Goal: Use online tool/utility: Use online tool/utility

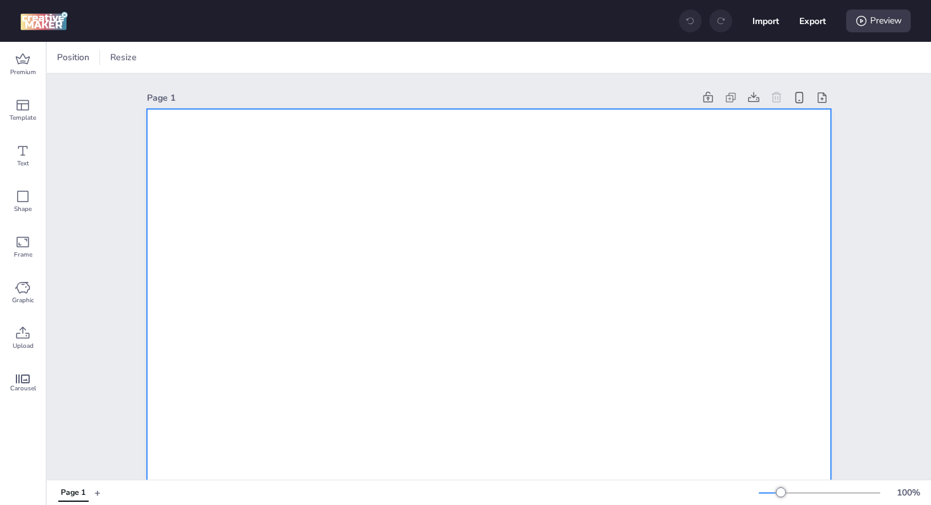
click at [12, 60] on div "Premium" at bounding box center [23, 65] width 46 height 46
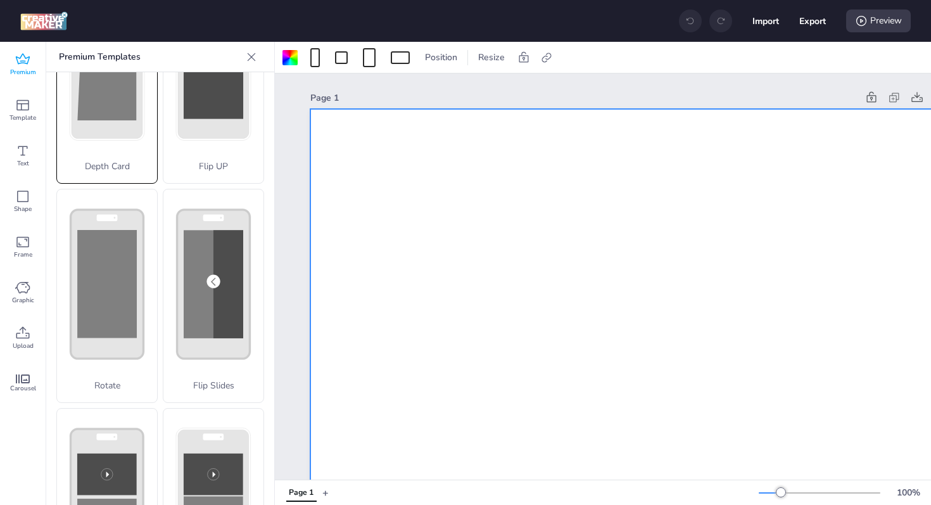
scroll to position [196, 0]
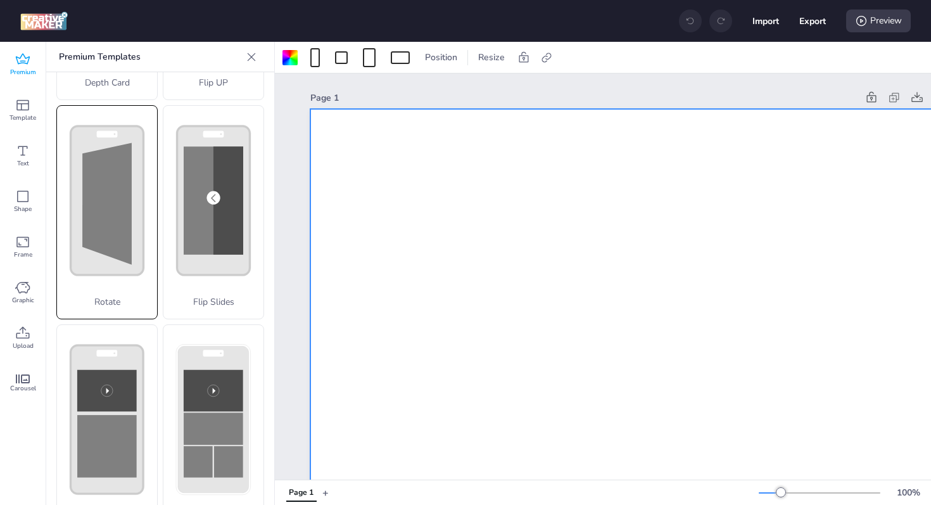
click at [100, 195] on polygon at bounding box center [106, 203] width 49 height 122
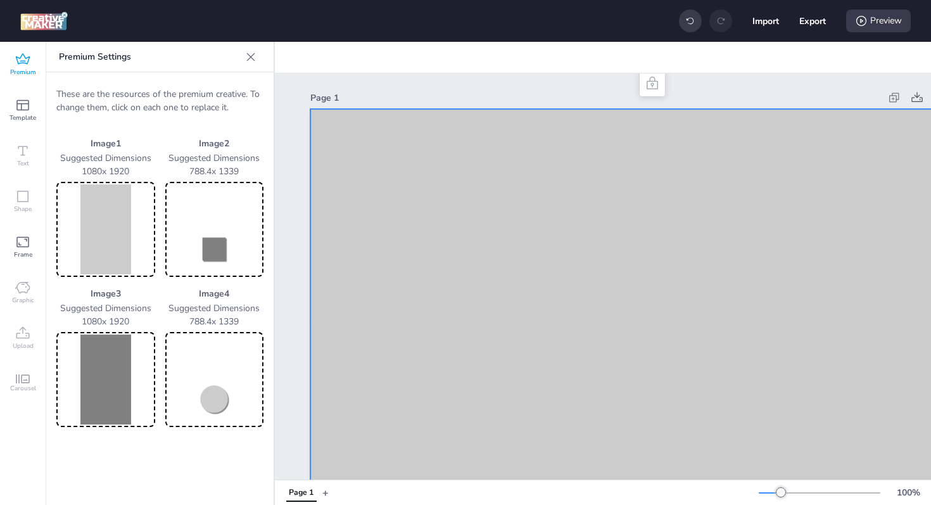
click at [112, 215] on img at bounding box center [106, 229] width 94 height 90
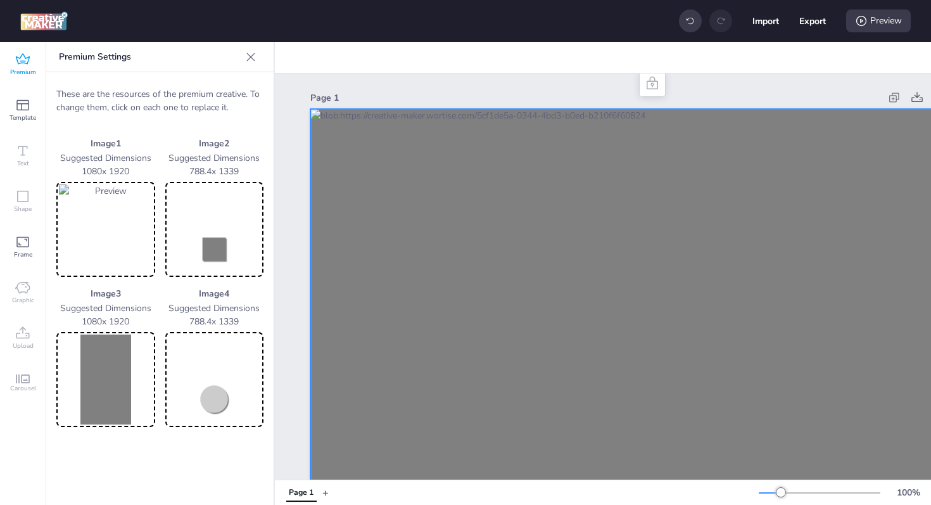
click at [94, 390] on img at bounding box center [106, 379] width 94 height 90
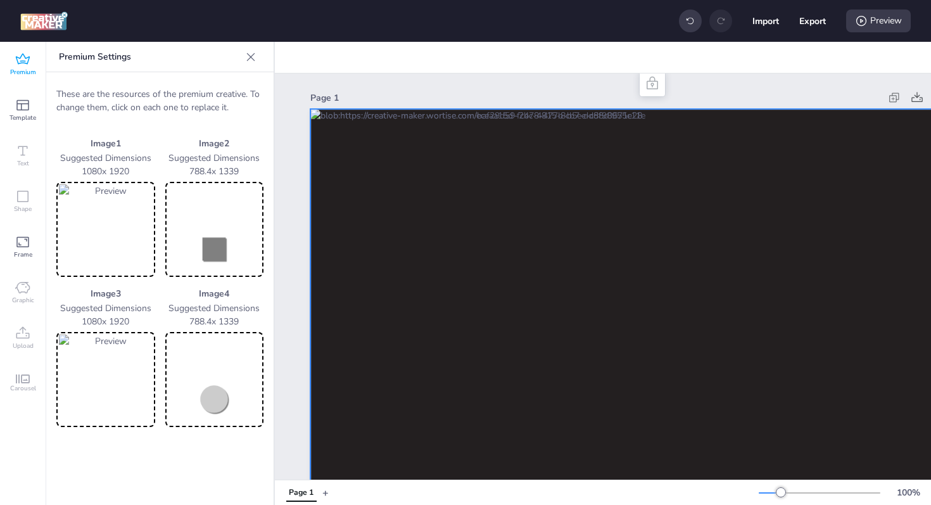
click at [218, 250] on img at bounding box center [215, 229] width 94 height 90
click at [205, 375] on img at bounding box center [215, 379] width 94 height 90
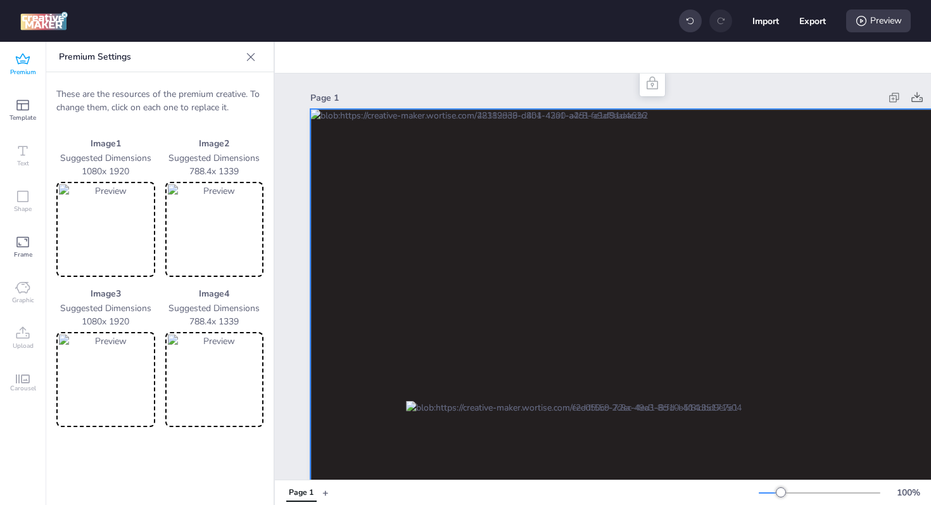
click at [200, 389] on img at bounding box center [215, 379] width 94 height 90
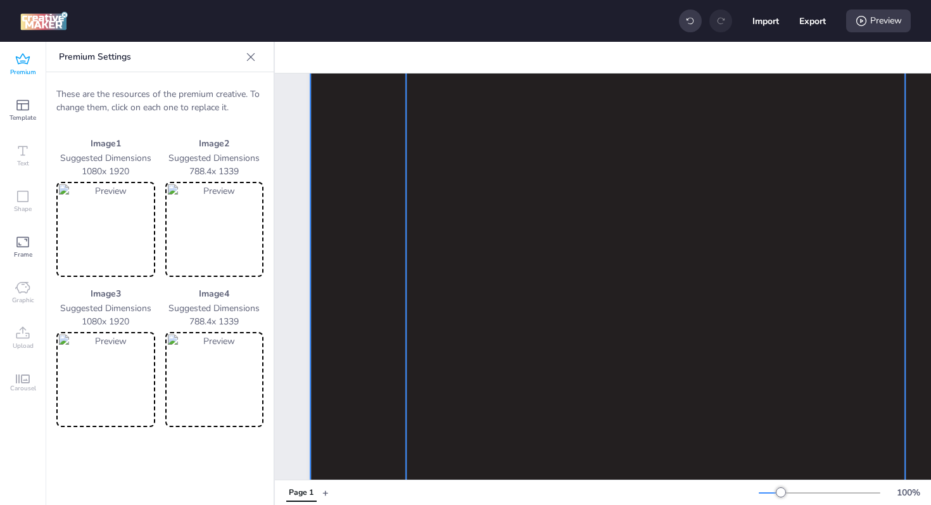
scroll to position [0, 0]
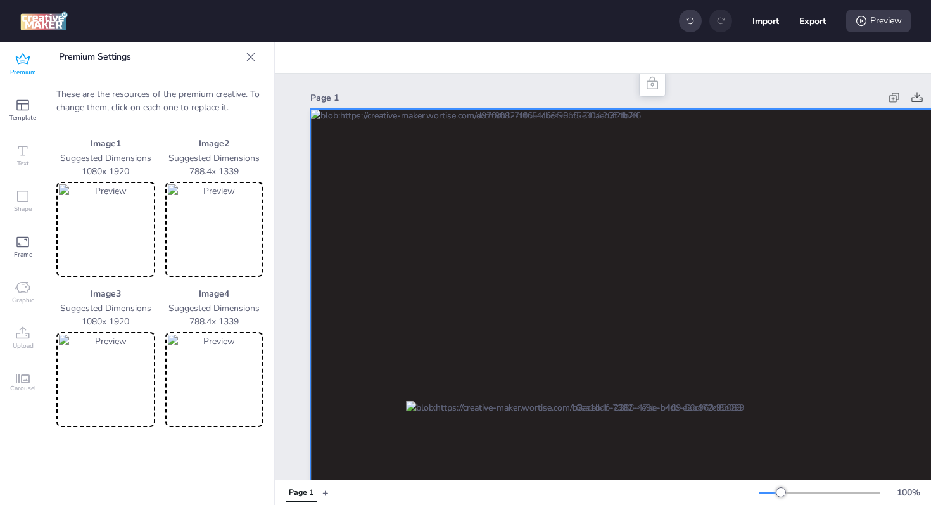
drag, startPoint x: 870, startPoint y: 25, endPoint x: 859, endPoint y: 33, distance: 14.1
click at [870, 25] on div "Preview" at bounding box center [878, 20] width 65 height 23
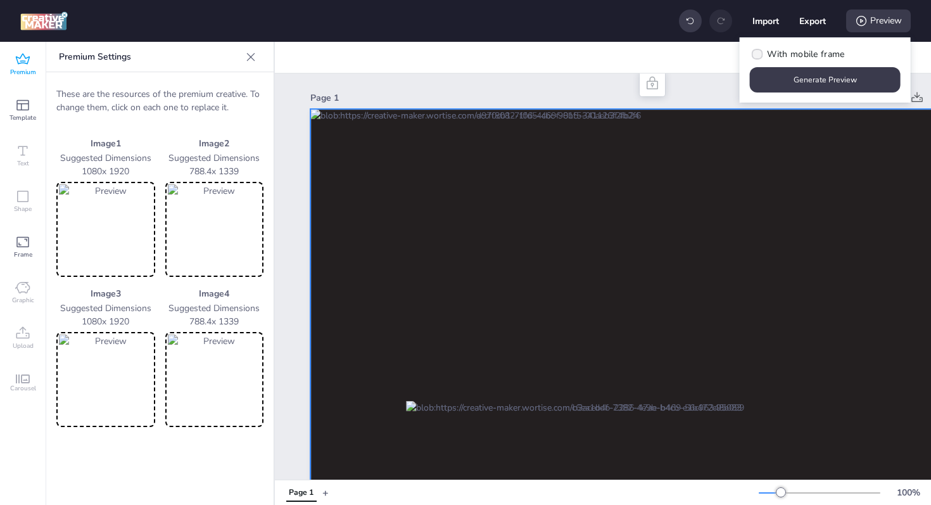
click at [788, 55] on span "With mobile frame" at bounding box center [805, 53] width 77 height 13
click at [759, 55] on input "With mobile frame" at bounding box center [755, 59] width 8 height 8
click at [814, 52] on span "With mobile frame" at bounding box center [805, 53] width 77 height 13
click at [759, 55] on input "With mobile frame" at bounding box center [755, 59] width 8 height 8
checkbox input "false"
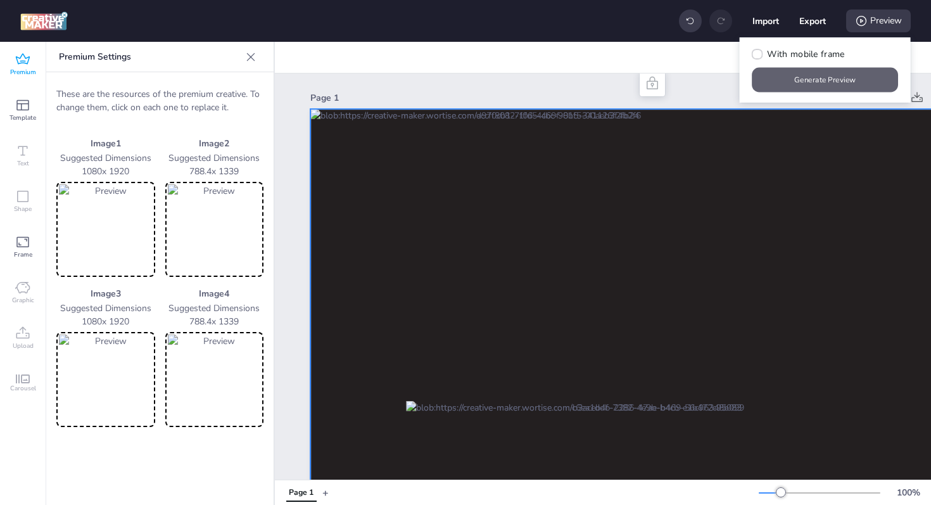
click at [825, 80] on button "Generate Preview" at bounding box center [825, 80] width 146 height 25
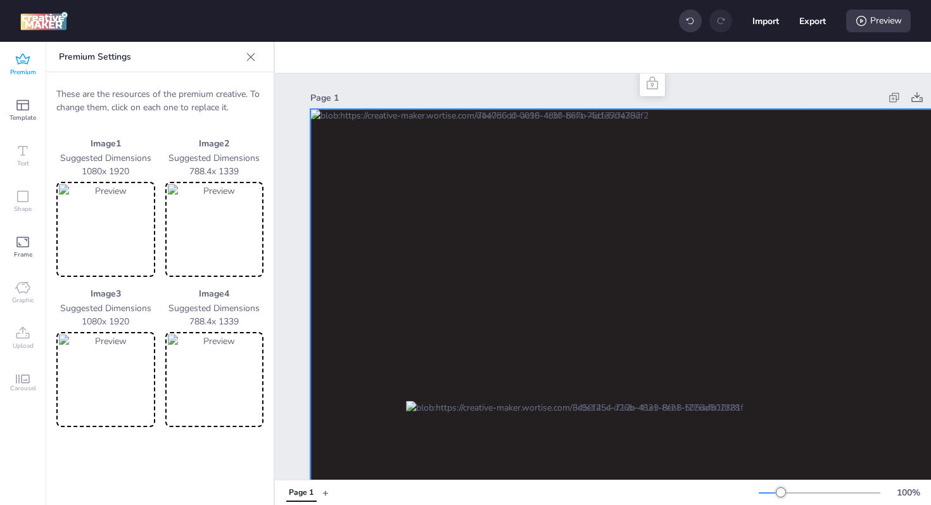
click at [23, 59] on icon at bounding box center [22, 59] width 15 height 15
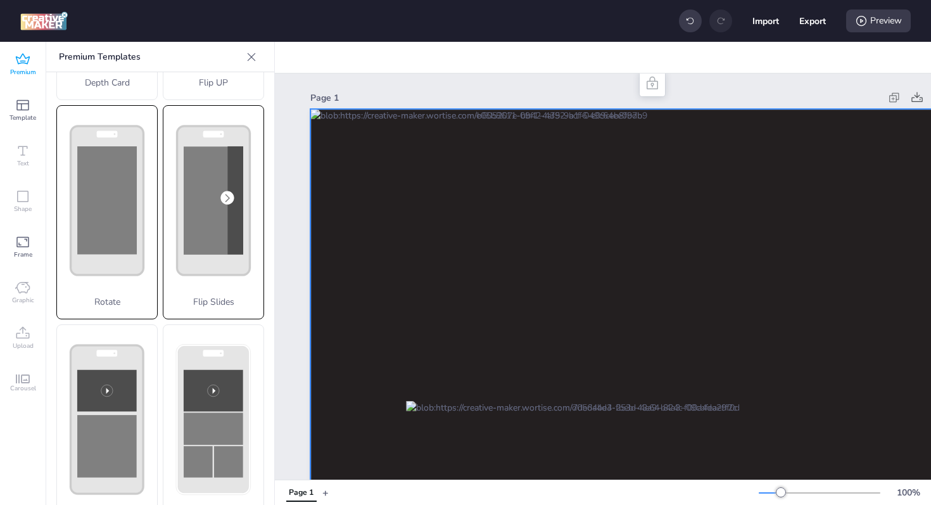
scroll to position [9, 0]
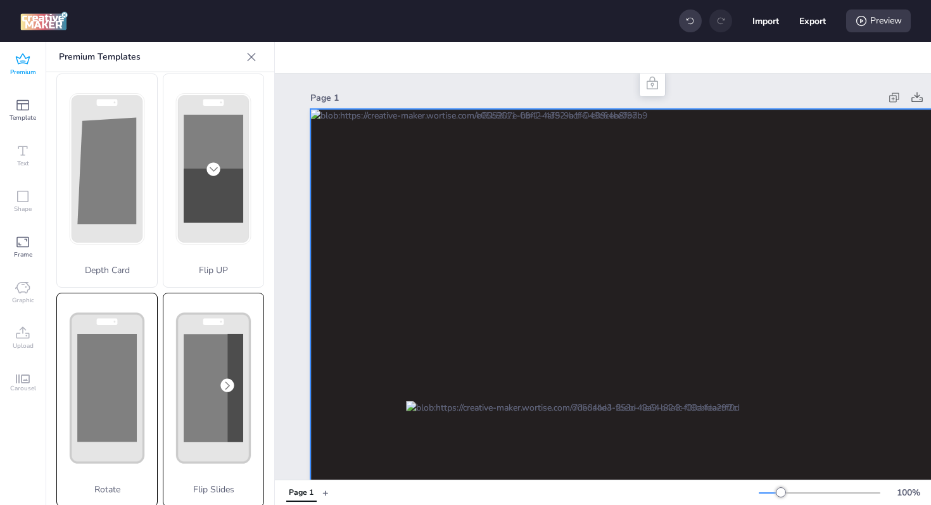
click at [199, 222] on rect at bounding box center [214, 169] width 60 height 108
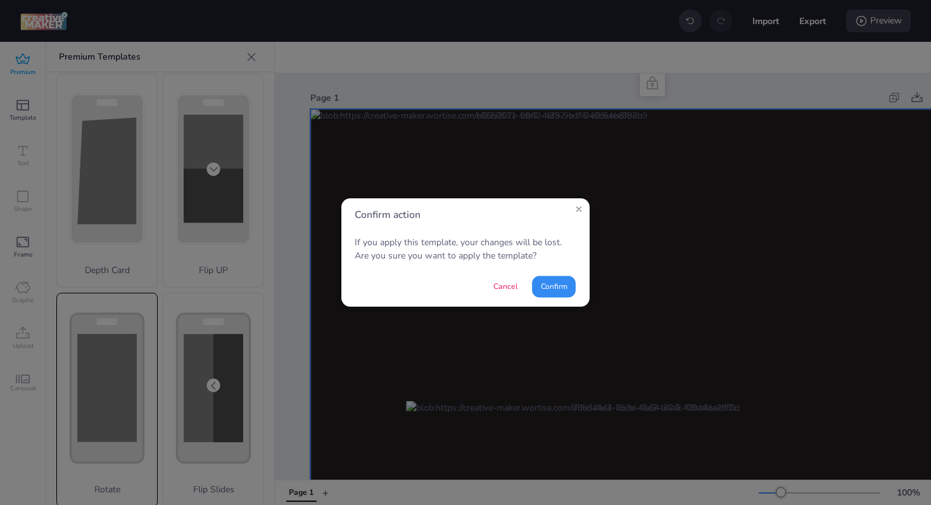
click at [553, 282] on button "Confirm" at bounding box center [554, 287] width 44 height 22
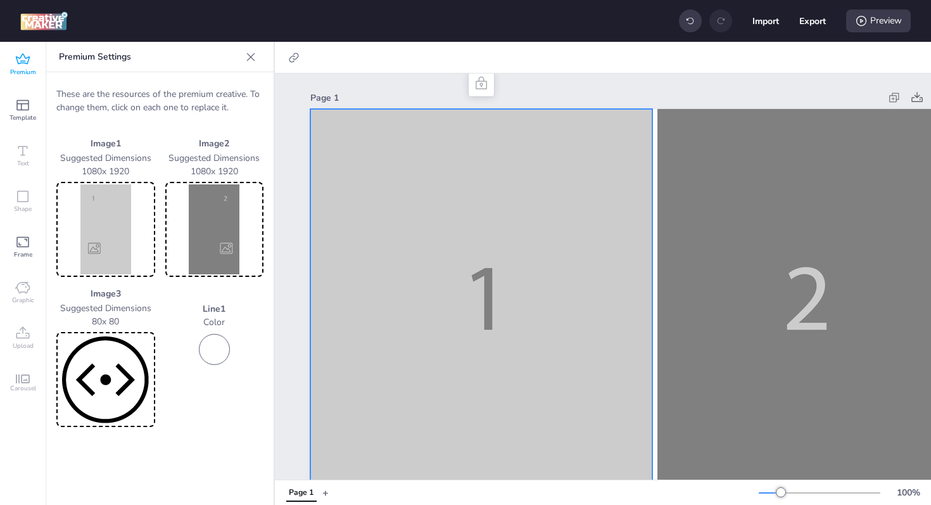
click at [97, 211] on img at bounding box center [106, 229] width 94 height 90
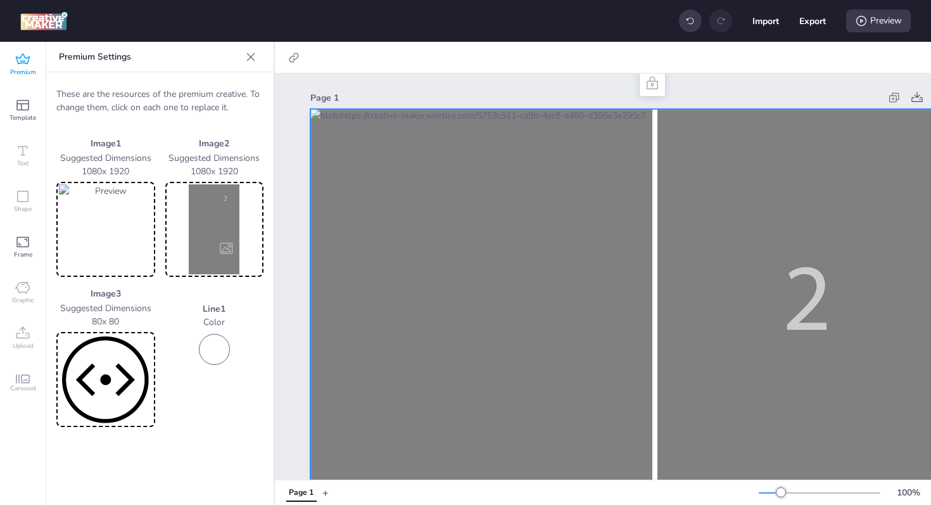
click at [220, 229] on img at bounding box center [215, 229] width 94 height 90
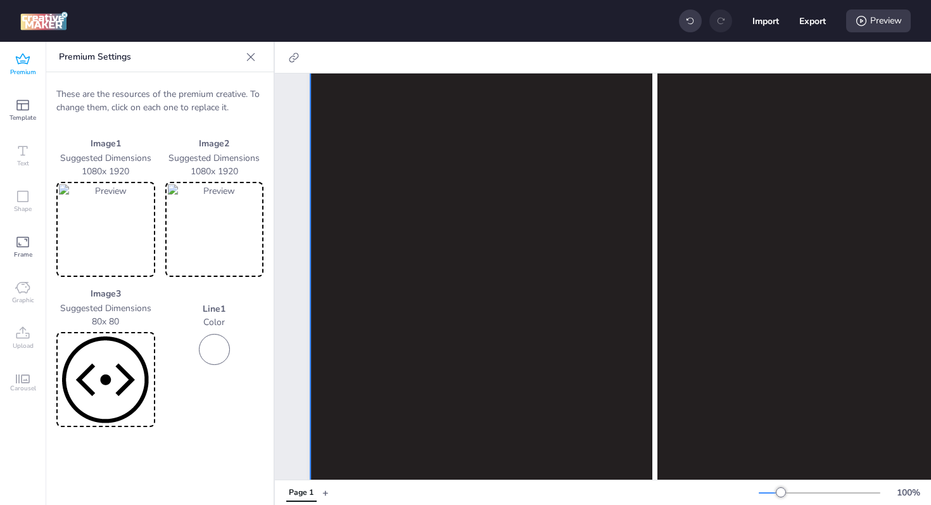
scroll to position [870, 0]
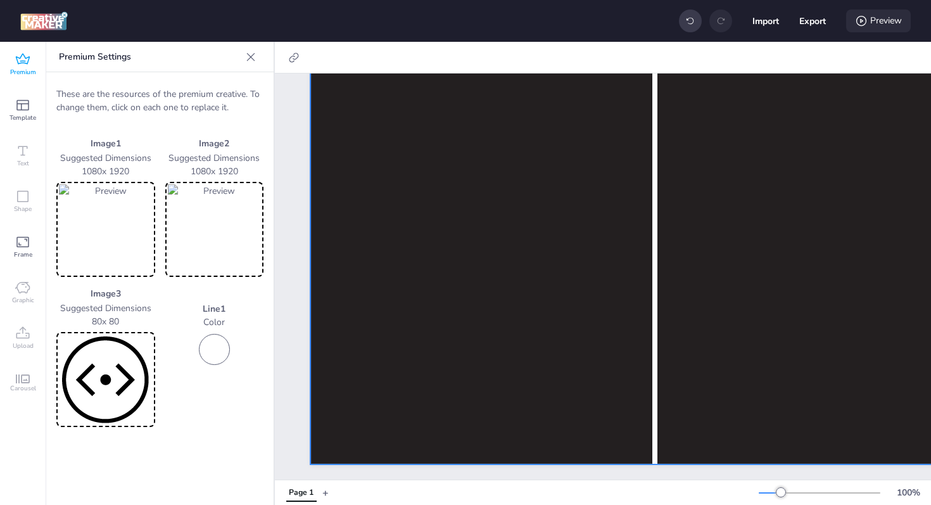
click at [869, 17] on div "Preview" at bounding box center [878, 20] width 65 height 23
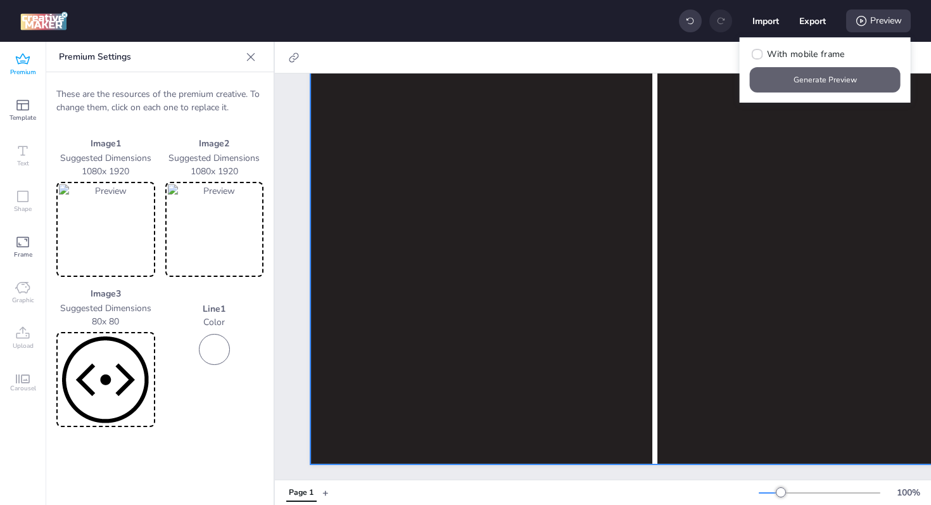
click at [814, 82] on button "Generate Preview" at bounding box center [825, 79] width 151 height 25
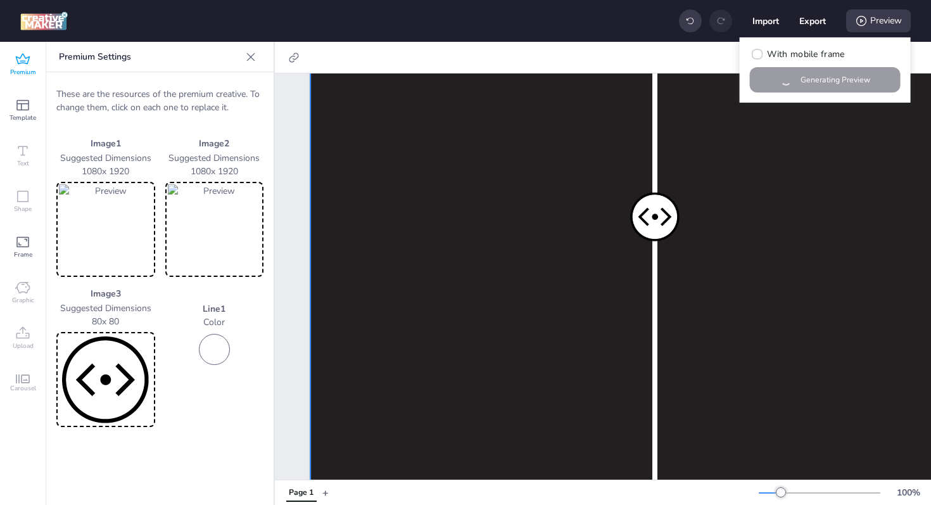
scroll to position [0, 0]
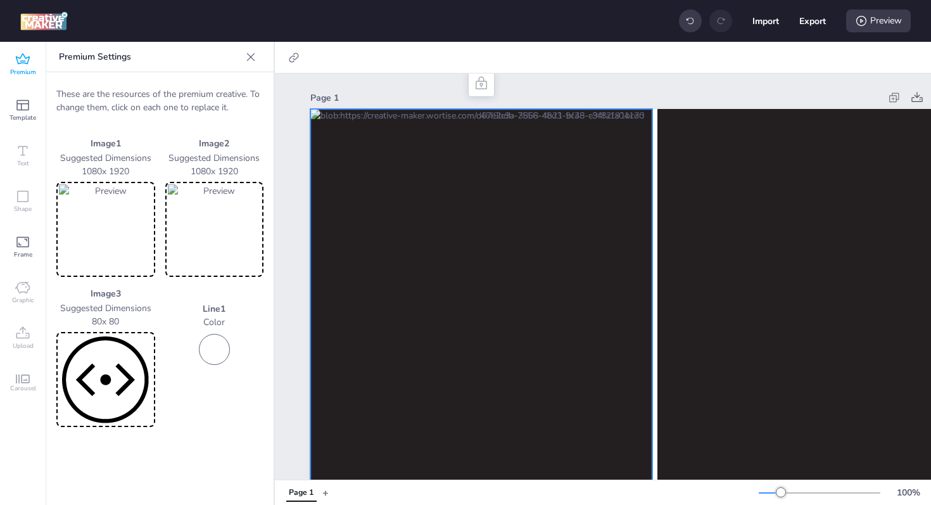
click at [32, 61] on div "Premium" at bounding box center [23, 65] width 46 height 46
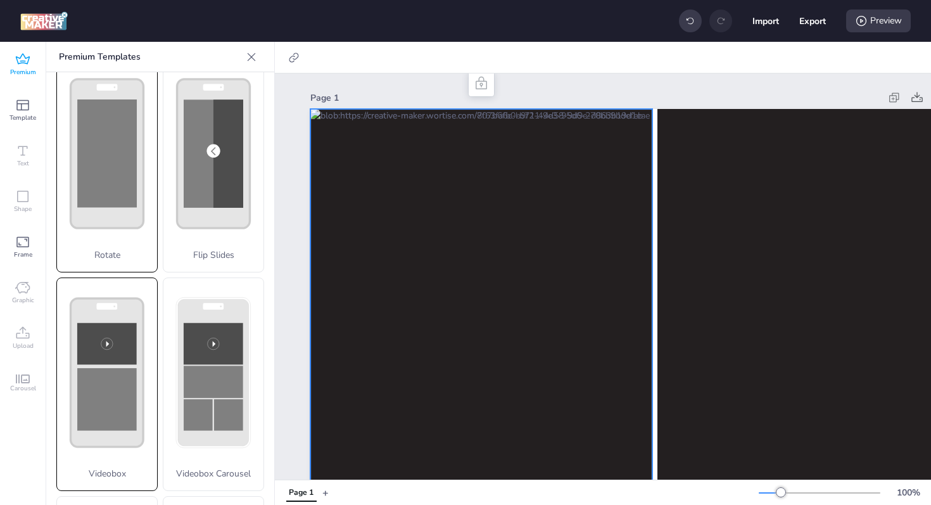
scroll to position [244, 0]
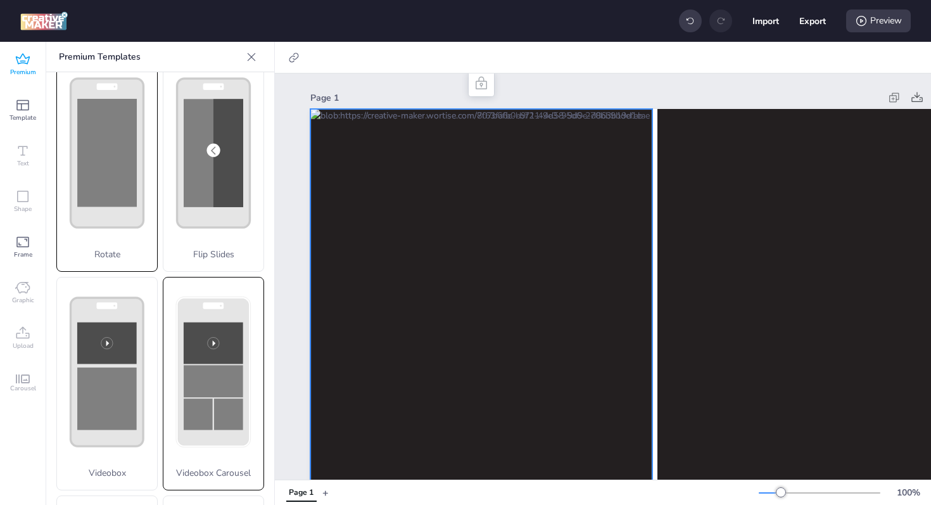
click at [184, 329] on rect at bounding box center [214, 343] width 60 height 42
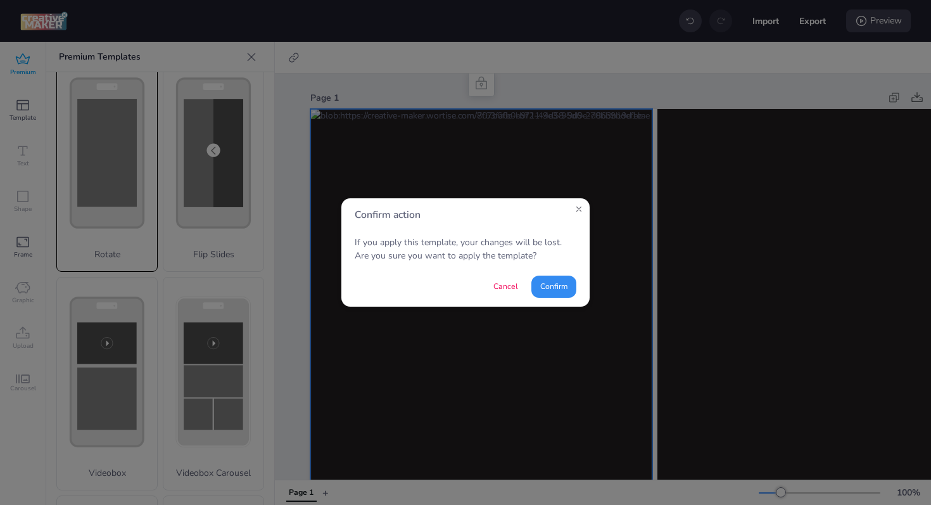
click at [566, 285] on button "Confirm" at bounding box center [553, 286] width 45 height 22
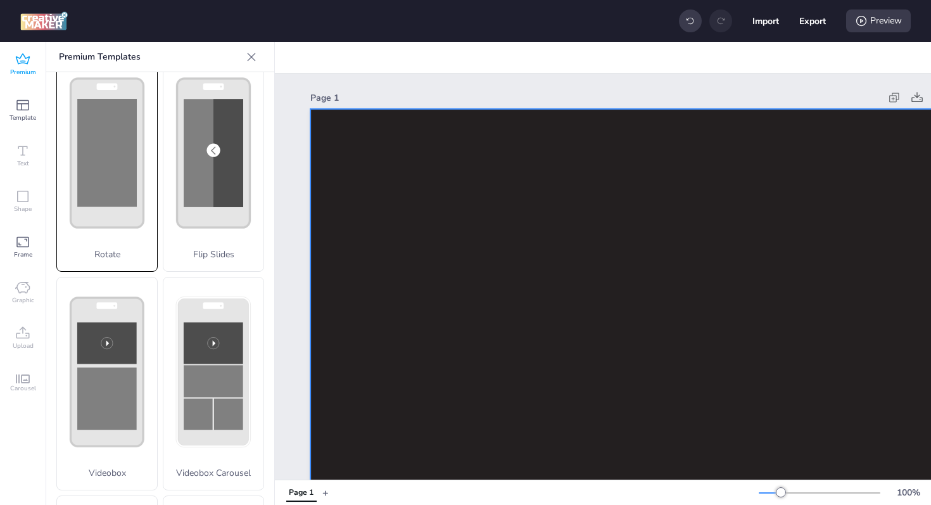
click at [449, 229] on video at bounding box center [652, 302] width 684 height 386
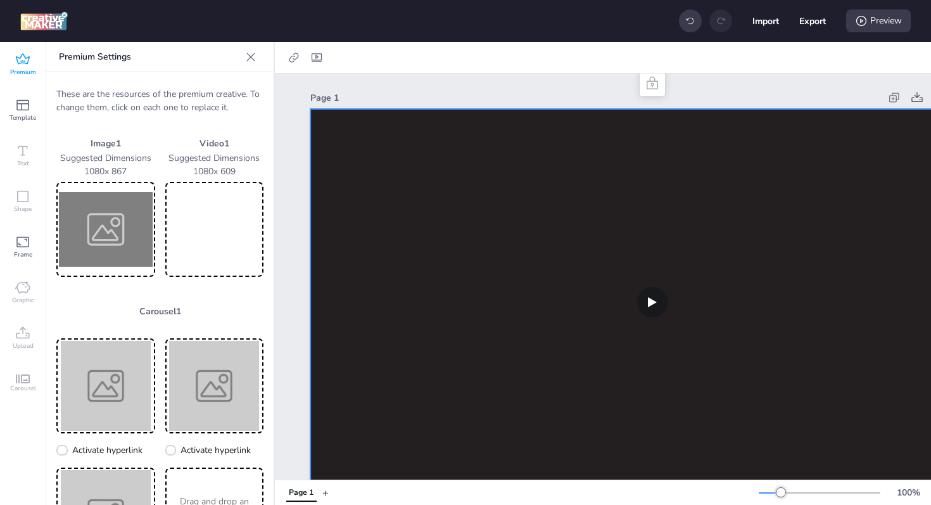
click at [193, 221] on video at bounding box center [215, 229] width 94 height 90
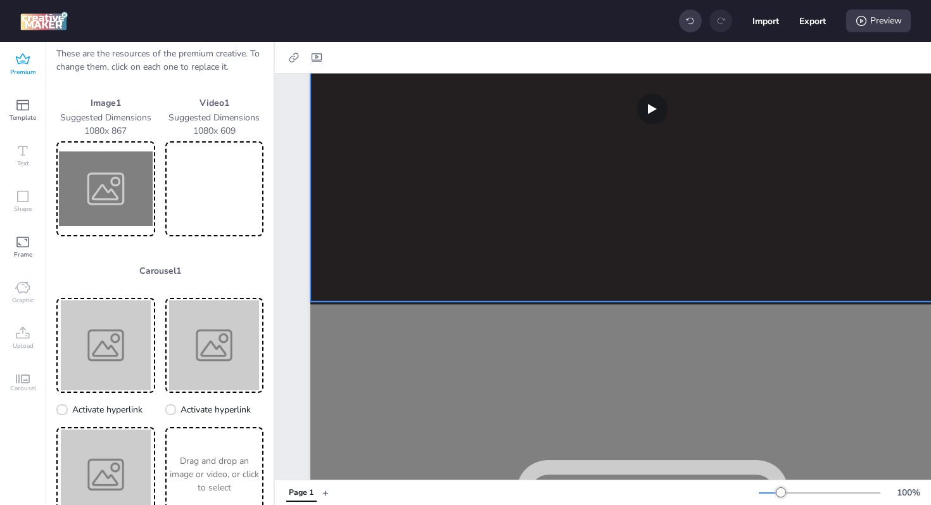
scroll to position [9, 0]
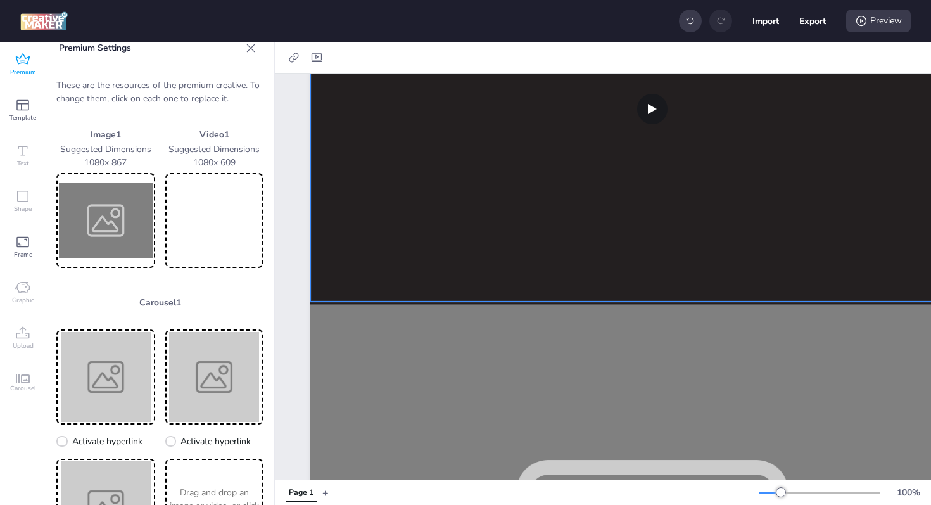
click at [79, 200] on img at bounding box center [106, 220] width 94 height 90
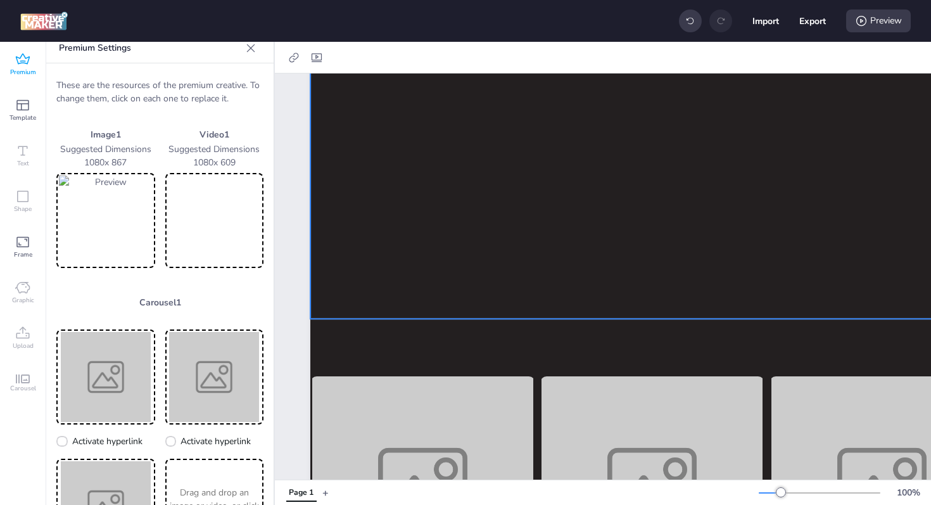
scroll to position [522, 0]
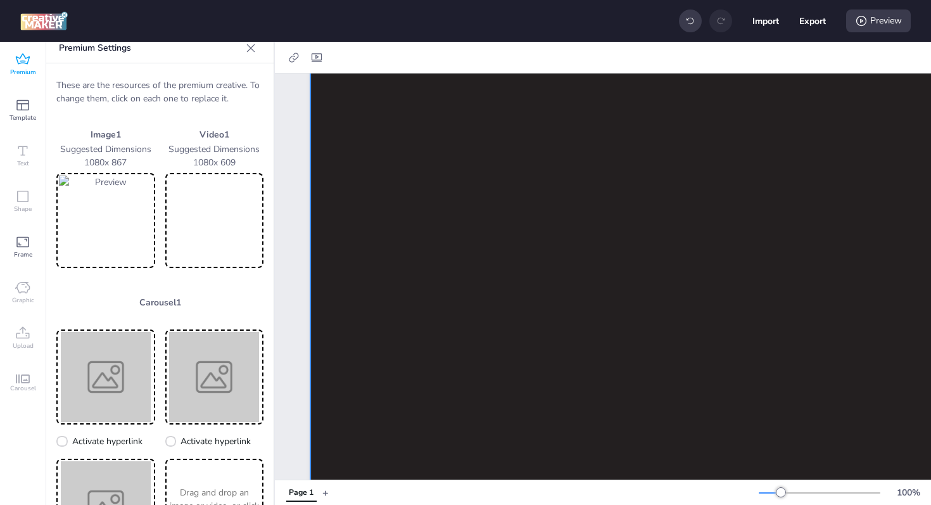
click at [437, 176] on div at bounding box center [652, 249] width 684 height 549
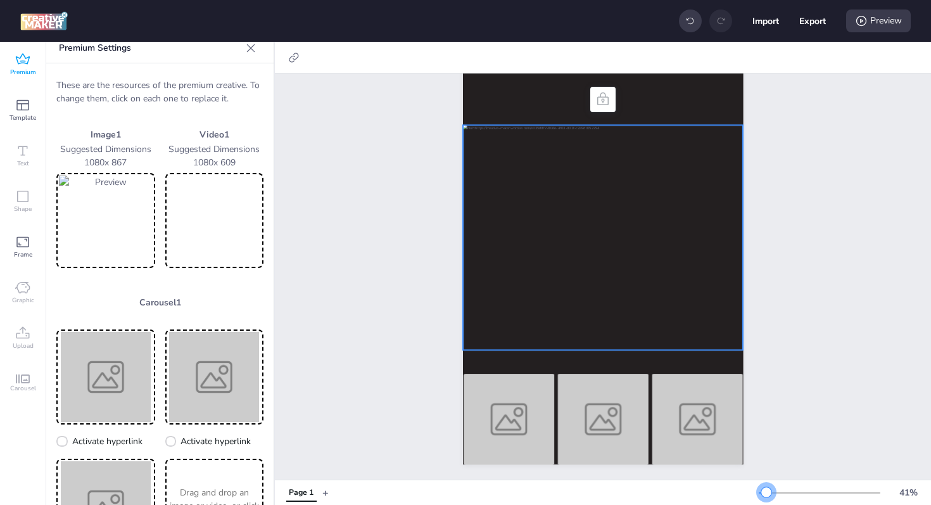
scroll to position [116, 0]
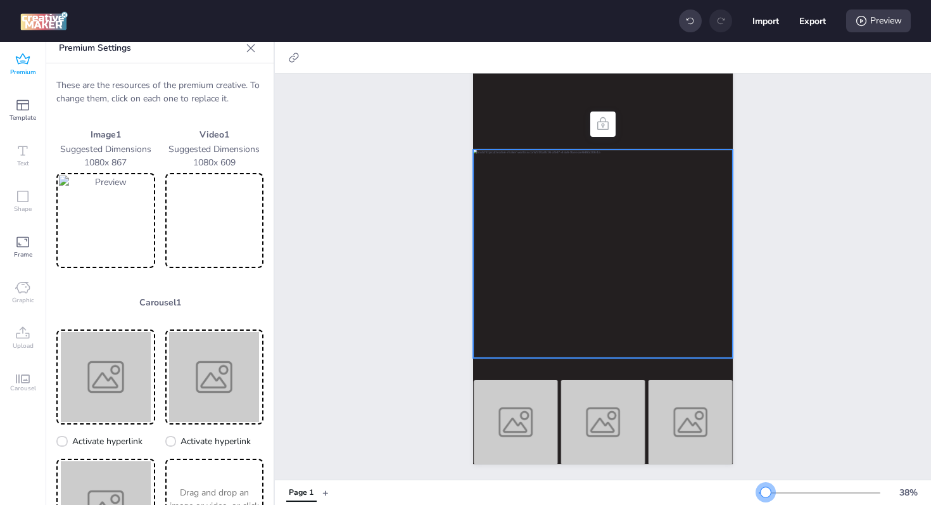
drag, startPoint x: 782, startPoint y: 488, endPoint x: 765, endPoint y: 489, distance: 17.1
click at [765, 489] on div at bounding box center [765, 492] width 10 height 10
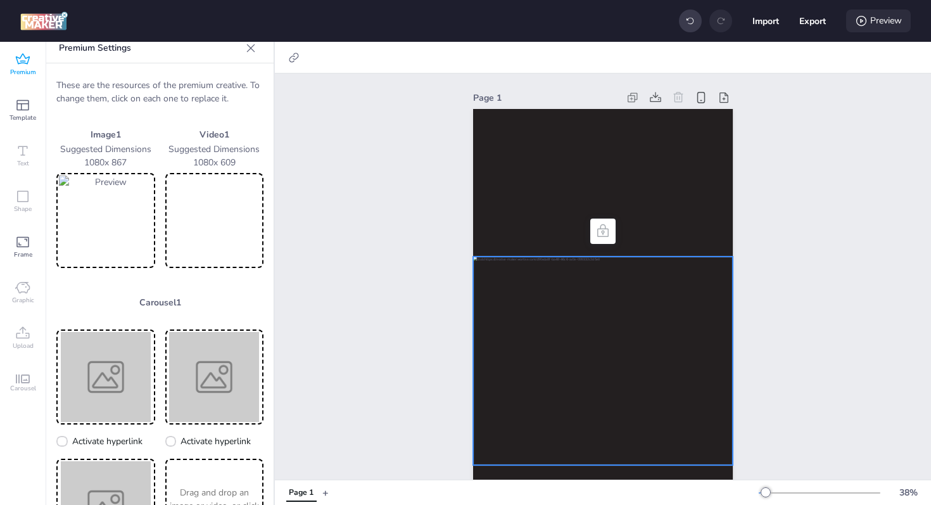
click at [883, 22] on div "Preview" at bounding box center [878, 20] width 65 height 23
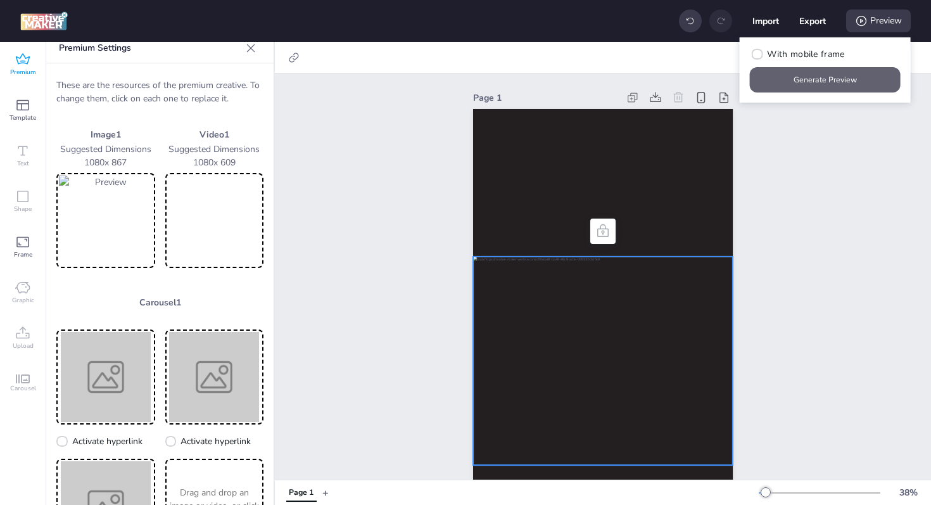
click at [822, 75] on button "Generate Preview" at bounding box center [825, 79] width 151 height 25
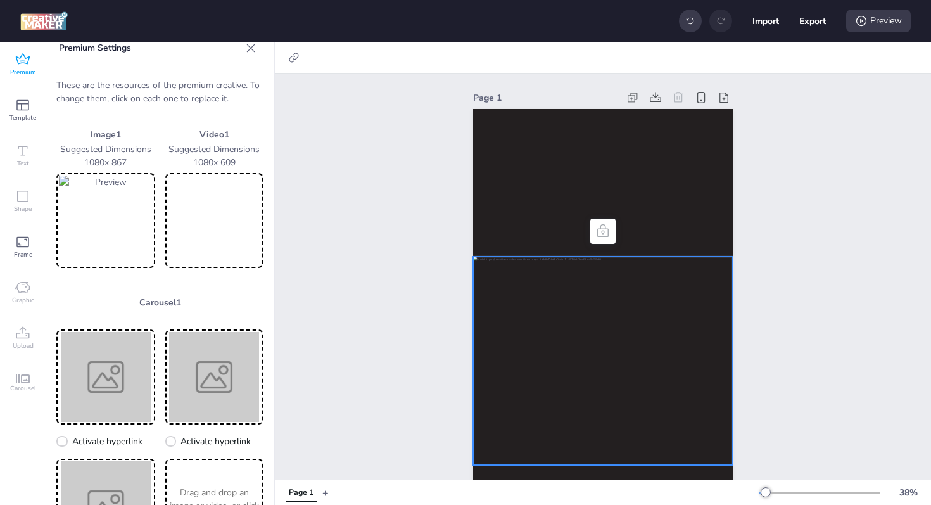
click at [581, 299] on div at bounding box center [603, 360] width 260 height 208
click at [113, 215] on img at bounding box center [106, 220] width 94 height 90
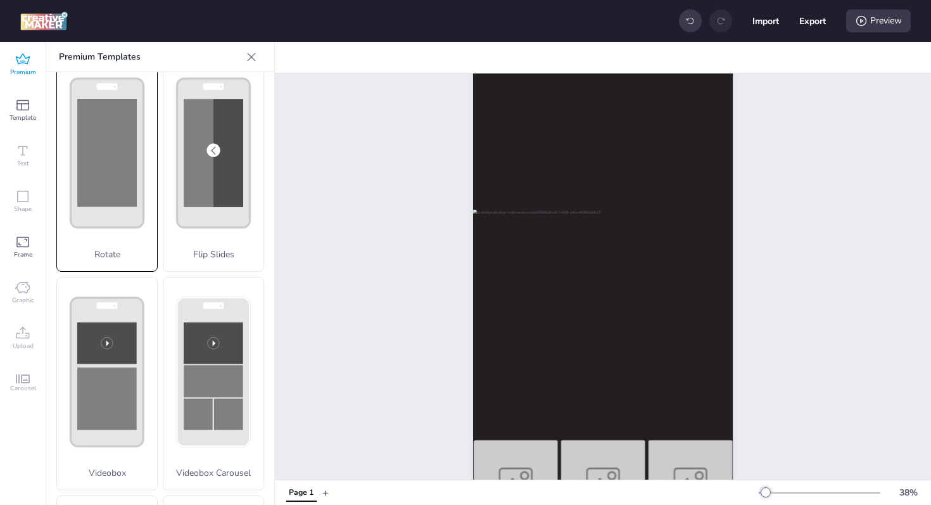
scroll to position [116, 0]
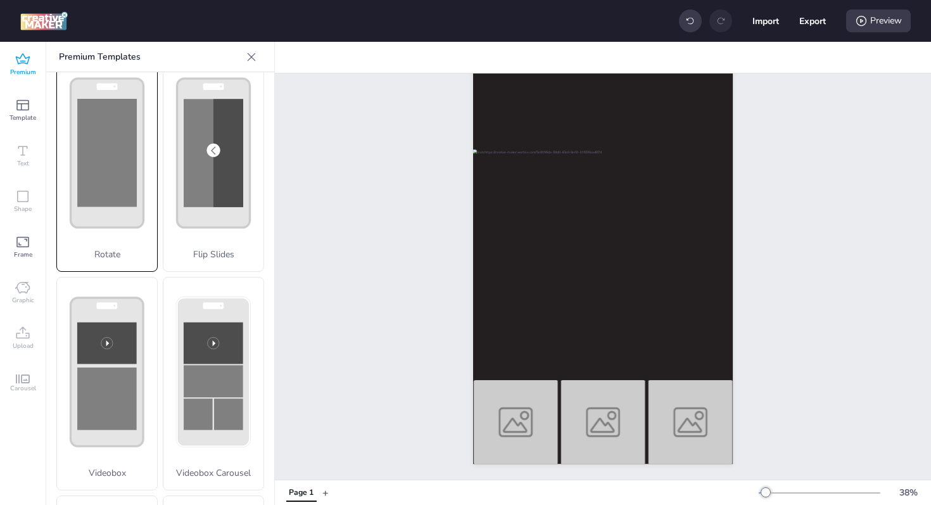
click at [805, 351] on div "Page 1" at bounding box center [603, 222] width 656 height 513
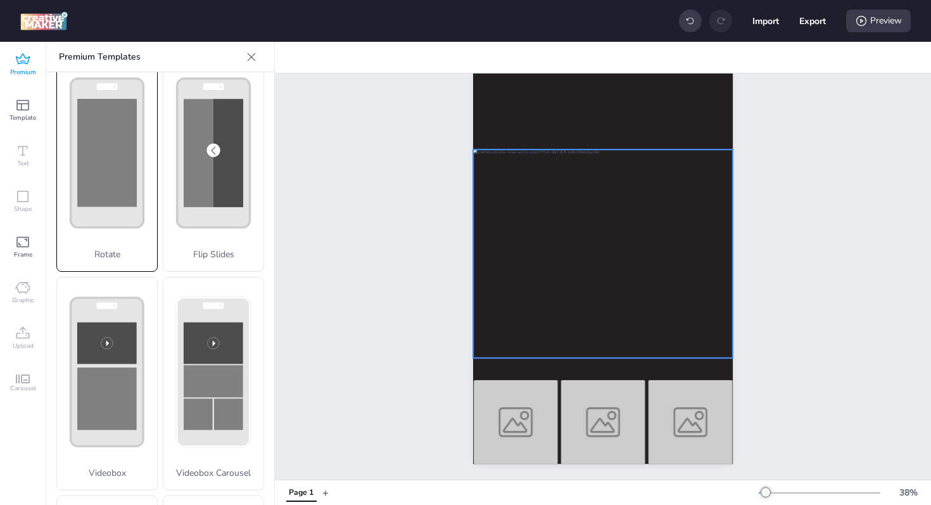
click at [624, 199] on div at bounding box center [603, 253] width 260 height 208
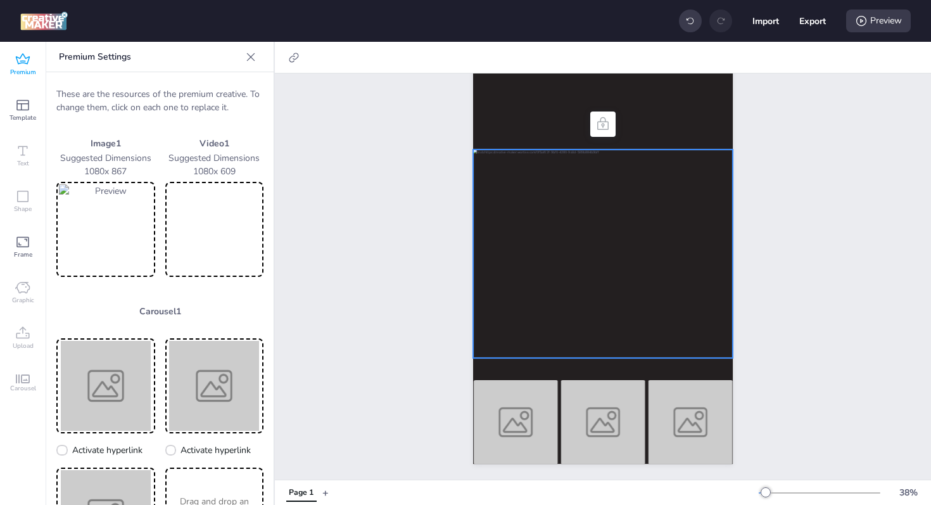
click at [819, 192] on div "Page 1" at bounding box center [603, 222] width 656 height 513
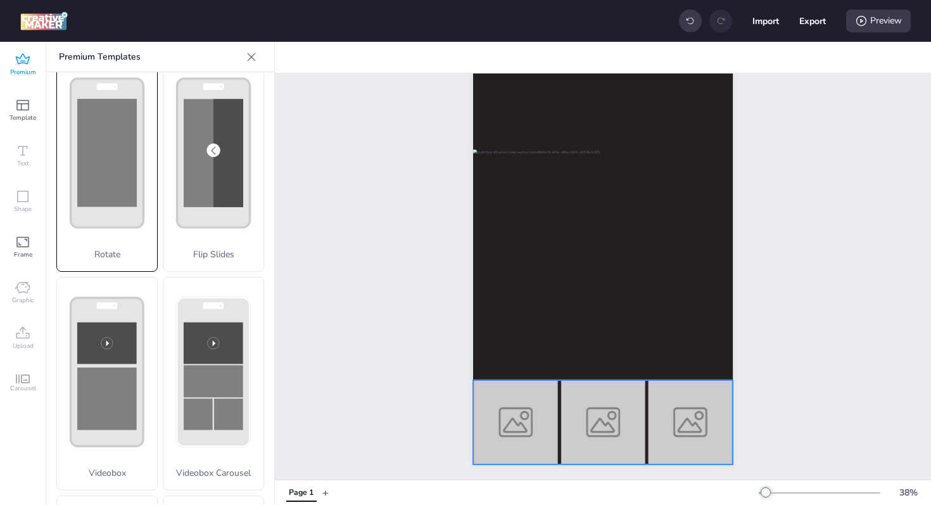
click at [531, 422] on img at bounding box center [515, 422] width 85 height 84
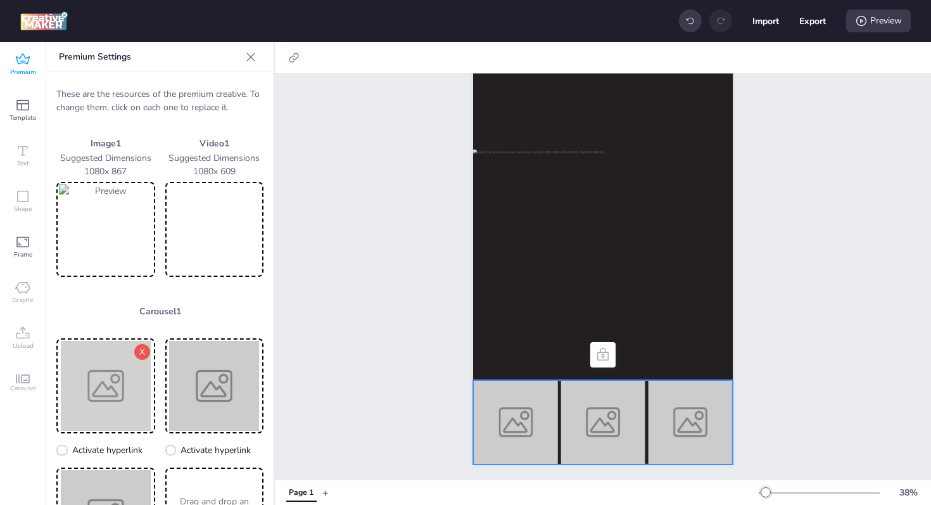
click at [125, 386] on img at bounding box center [106, 386] width 94 height 90
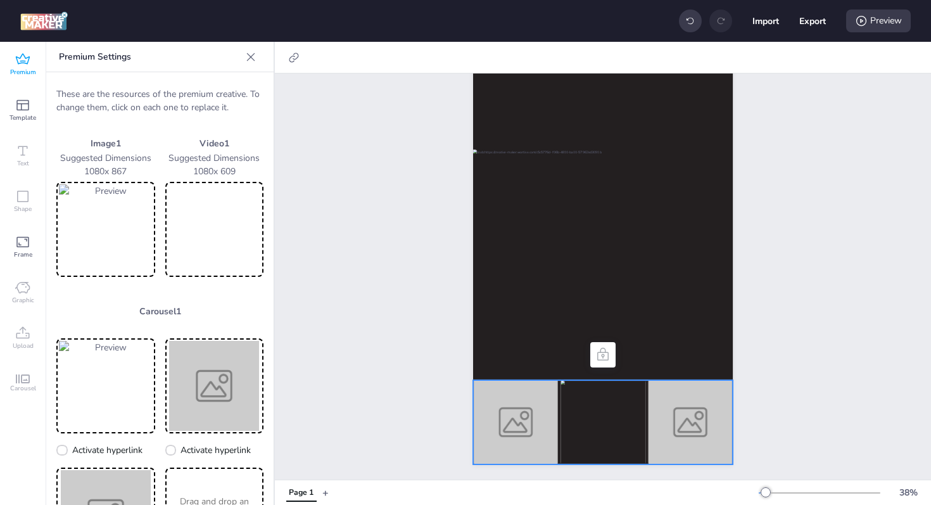
click at [802, 250] on div "Page 1" at bounding box center [603, 222] width 656 height 513
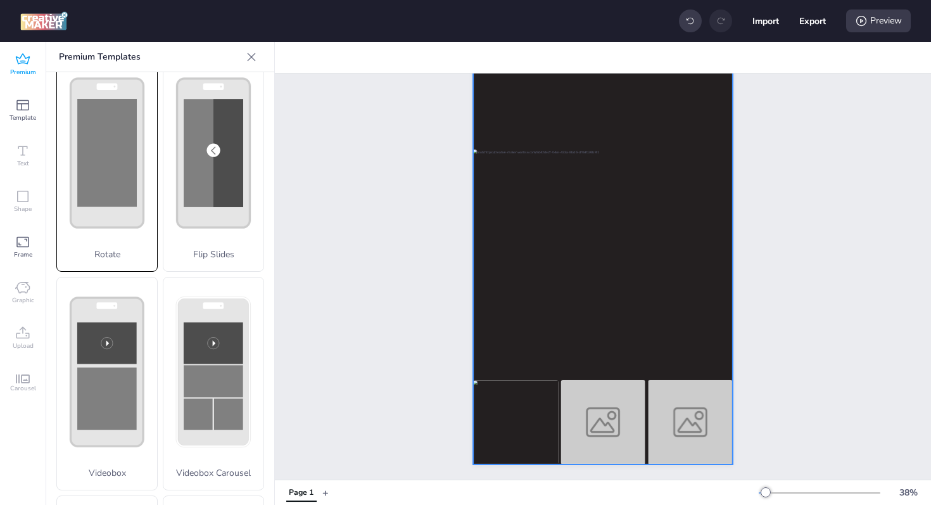
click at [664, 362] on div at bounding box center [603, 233] width 260 height 462
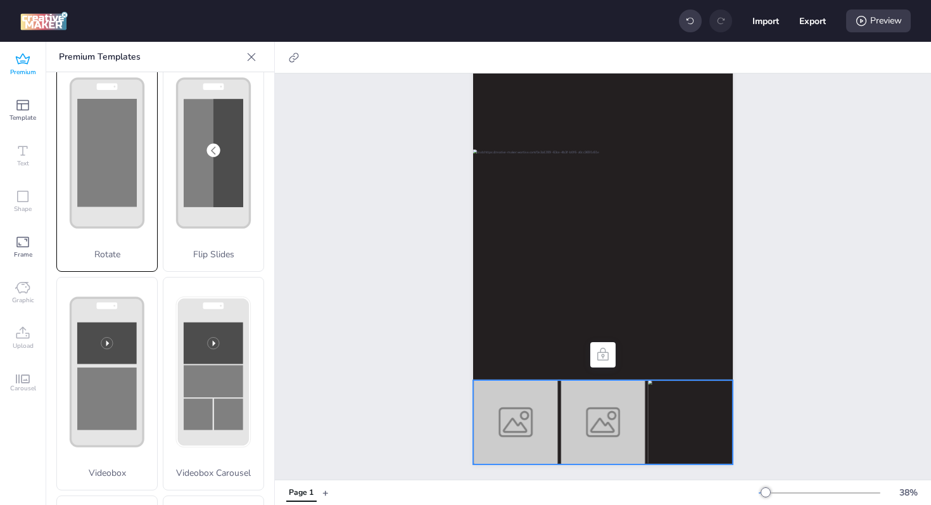
click at [570, 400] on img at bounding box center [602, 422] width 85 height 84
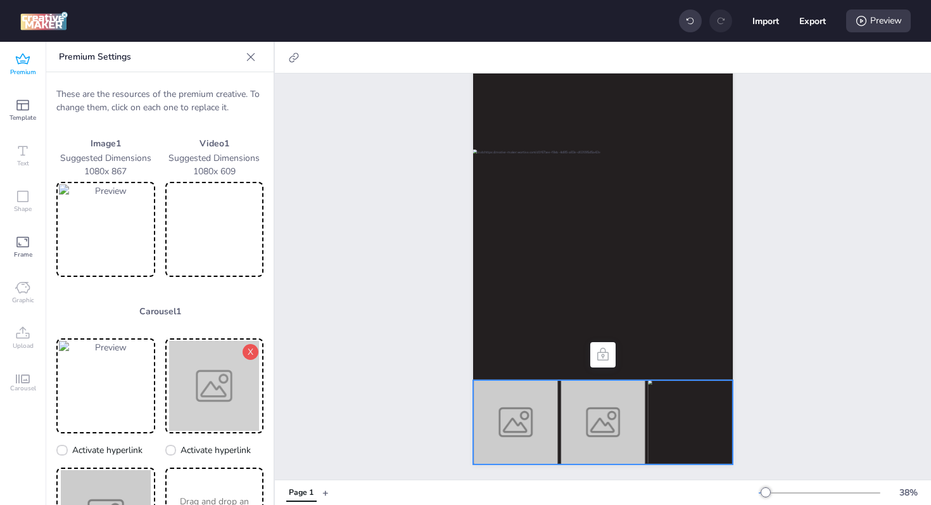
click at [217, 393] on img at bounding box center [215, 386] width 94 height 90
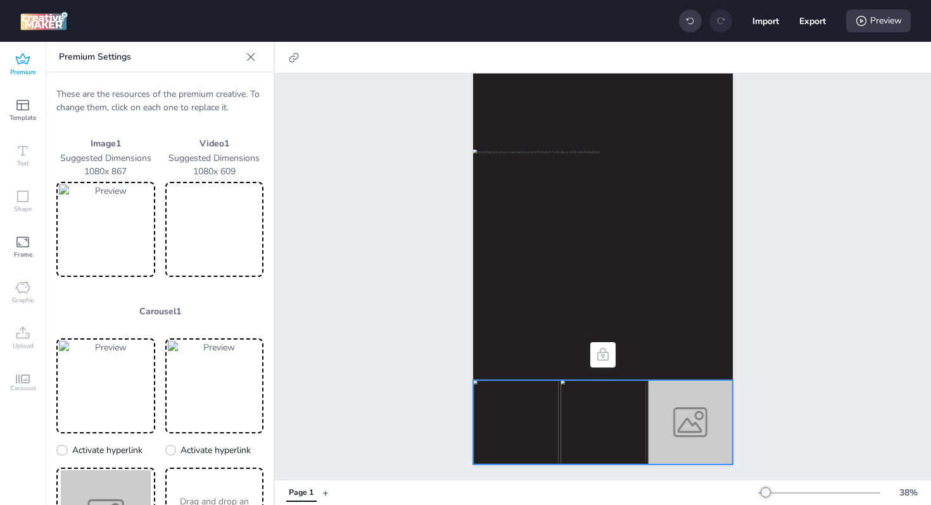
click at [702, 400] on img at bounding box center [689, 422] width 85 height 84
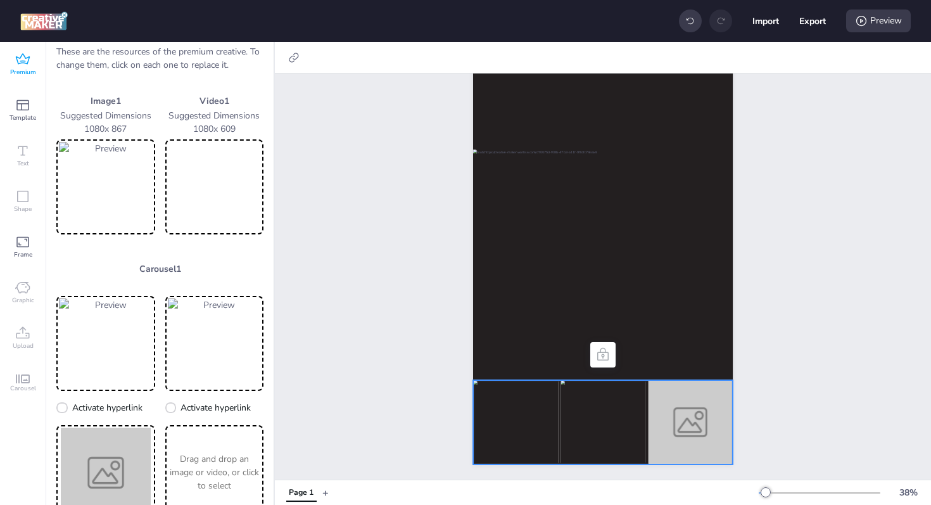
scroll to position [111, 0]
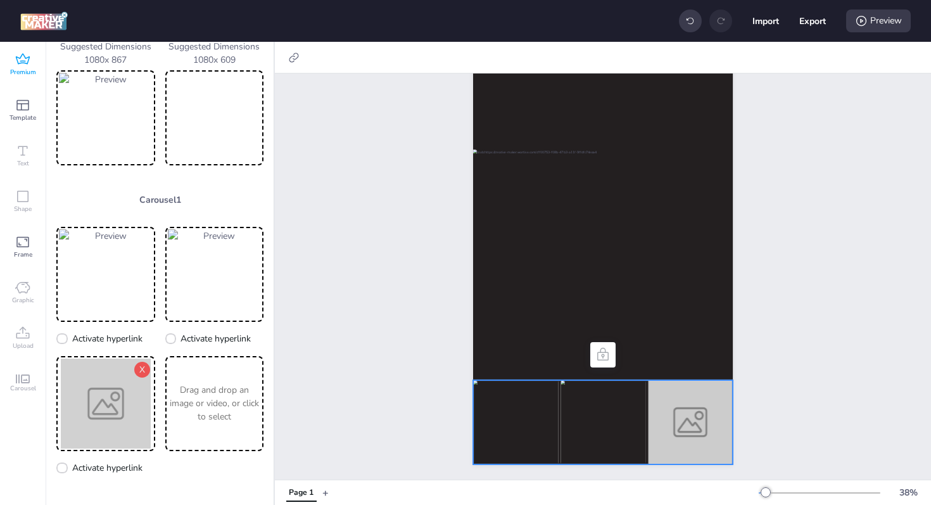
click at [106, 423] on img at bounding box center [106, 403] width 94 height 90
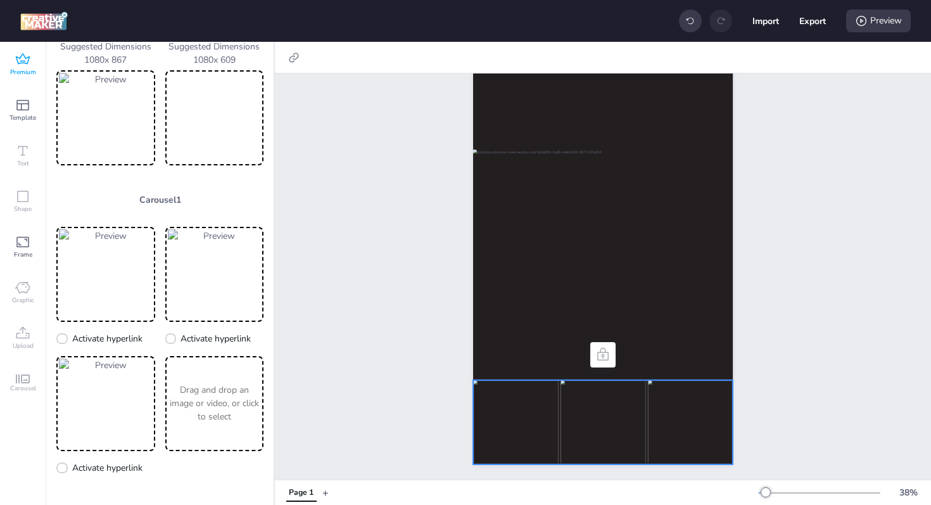
drag, startPoint x: 669, startPoint y: 417, endPoint x: 563, endPoint y: 416, distance: 105.7
click at [296, 415] on div at bounding box center [167, 422] width 260 height 84
click at [805, 332] on div "Page 1" at bounding box center [603, 222] width 656 height 513
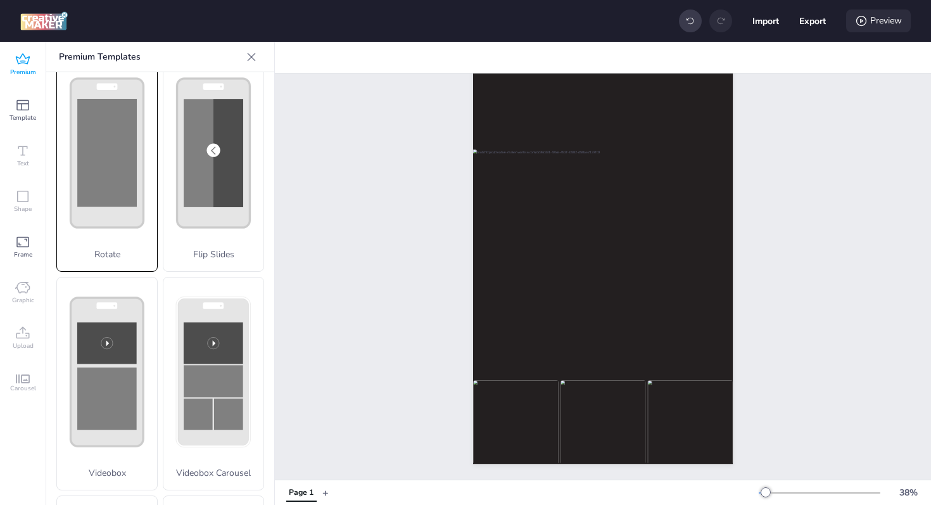
click at [885, 23] on div "Preview" at bounding box center [878, 20] width 65 height 23
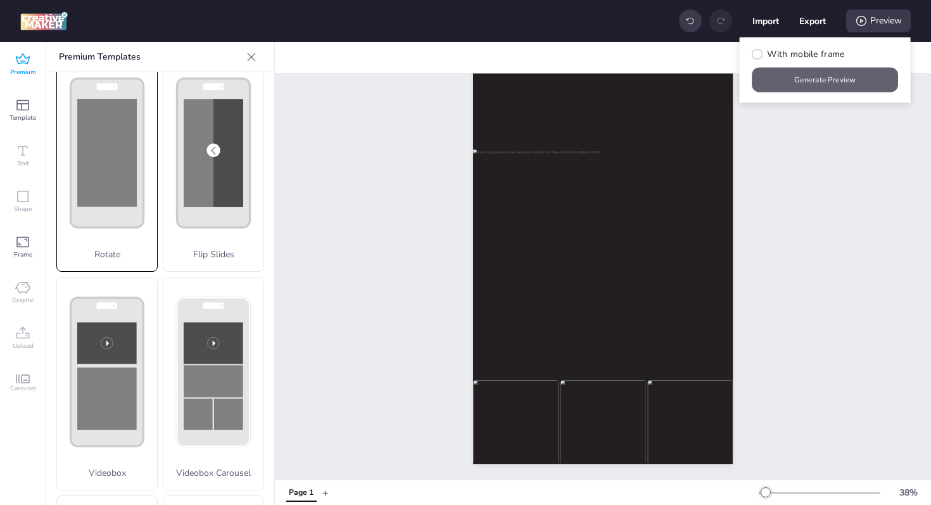
click at [808, 79] on button "Generate Preview" at bounding box center [825, 80] width 146 height 25
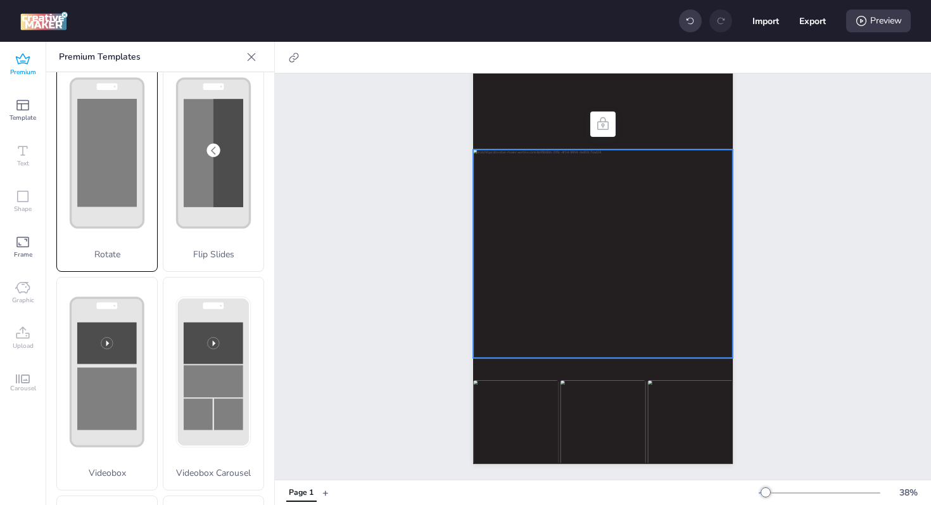
click at [593, 235] on div at bounding box center [603, 253] width 260 height 208
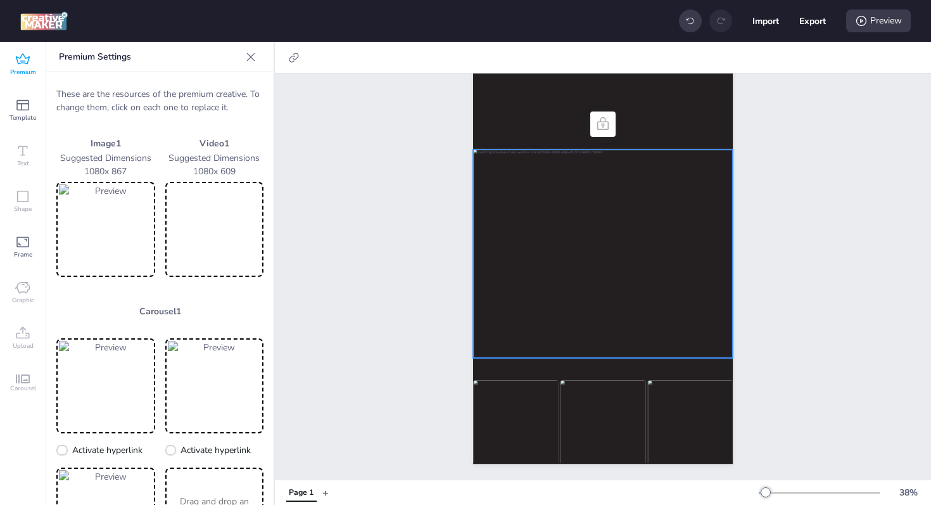
click at [91, 232] on img at bounding box center [106, 229] width 94 height 90
click at [97, 240] on img at bounding box center [106, 229] width 94 height 90
click at [779, 279] on div "Page 1" at bounding box center [603, 222] width 656 height 513
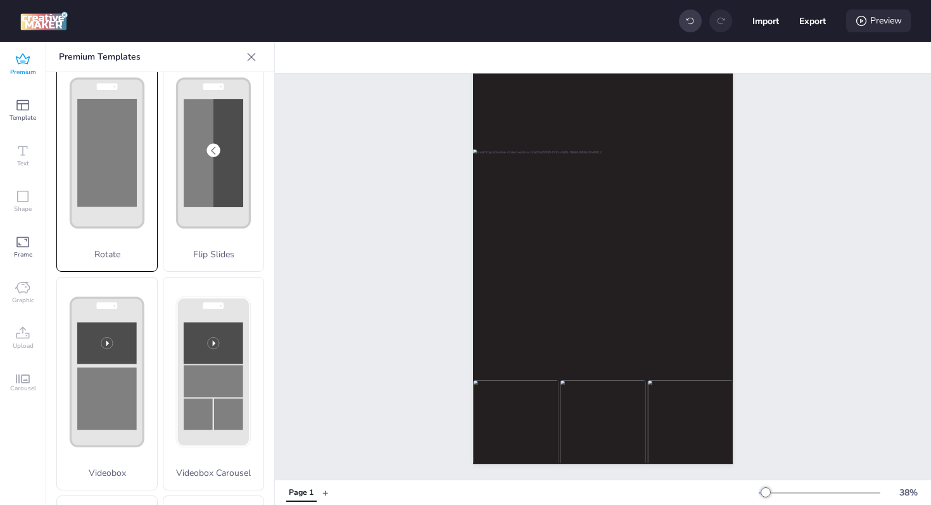
click at [869, 22] on div "Preview" at bounding box center [878, 20] width 65 height 23
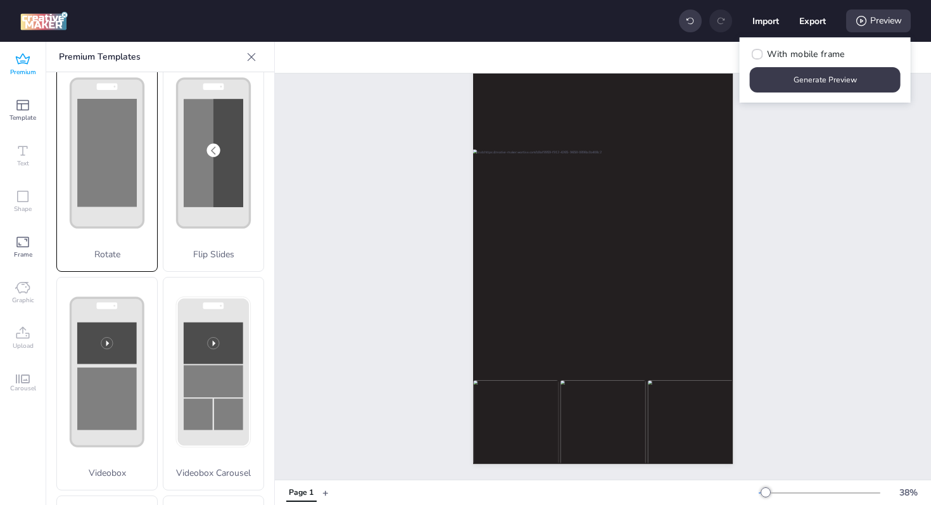
click at [824, 148] on div "Page 1" at bounding box center [603, 222] width 656 height 513
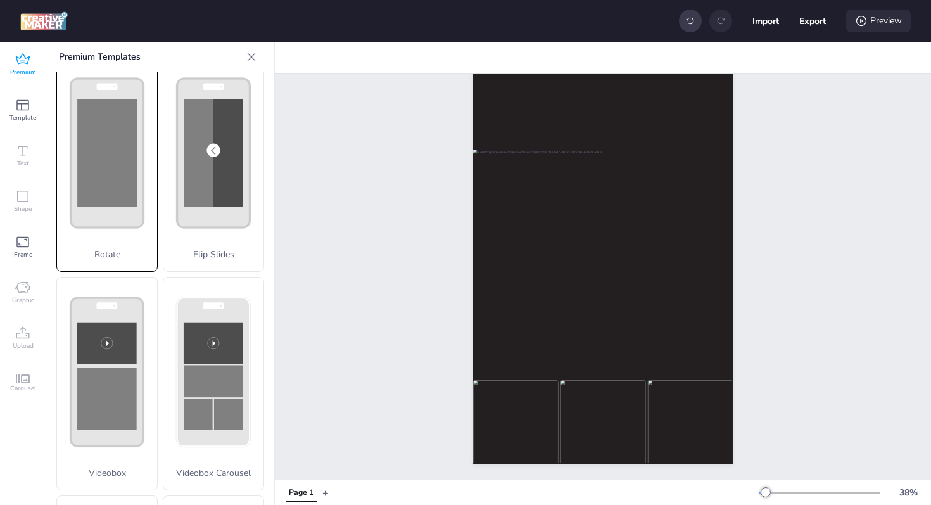
click at [862, 25] on icon at bounding box center [861, 21] width 10 height 10
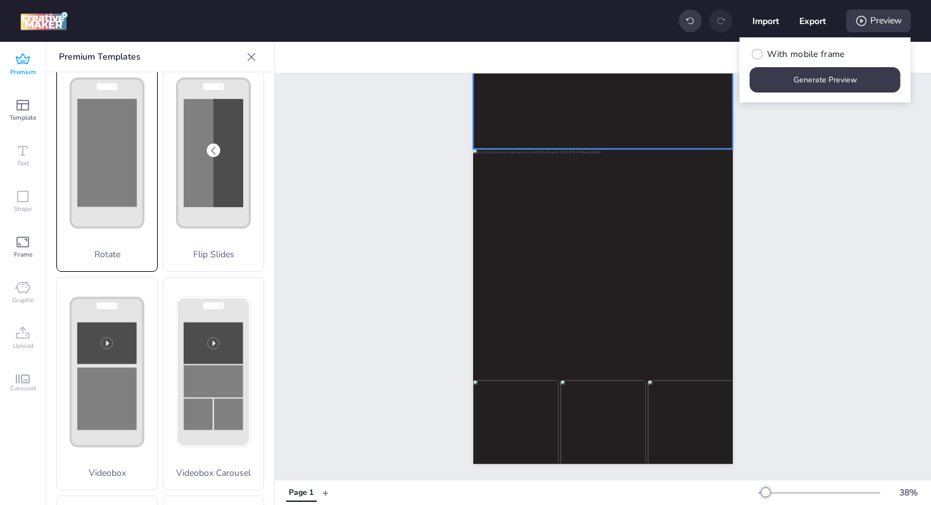
click at [600, 118] on video at bounding box center [603, 75] width 260 height 147
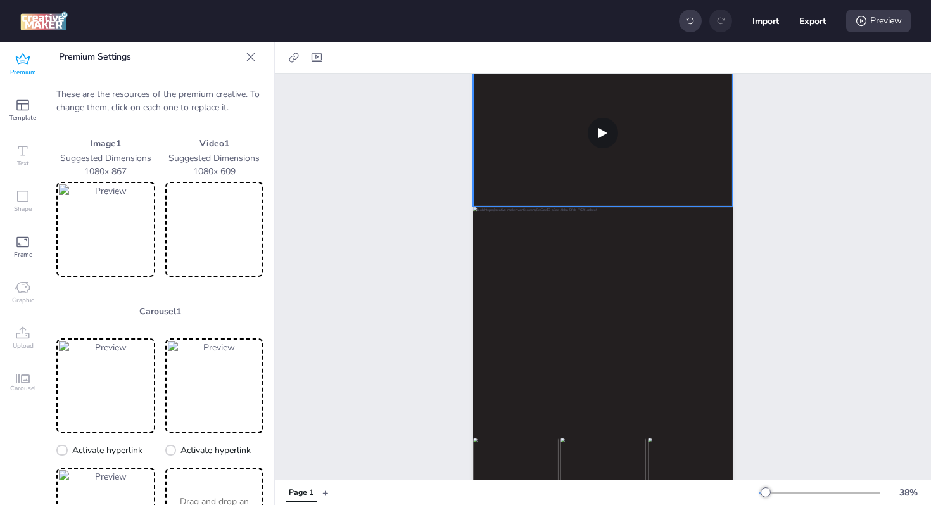
scroll to position [0, 0]
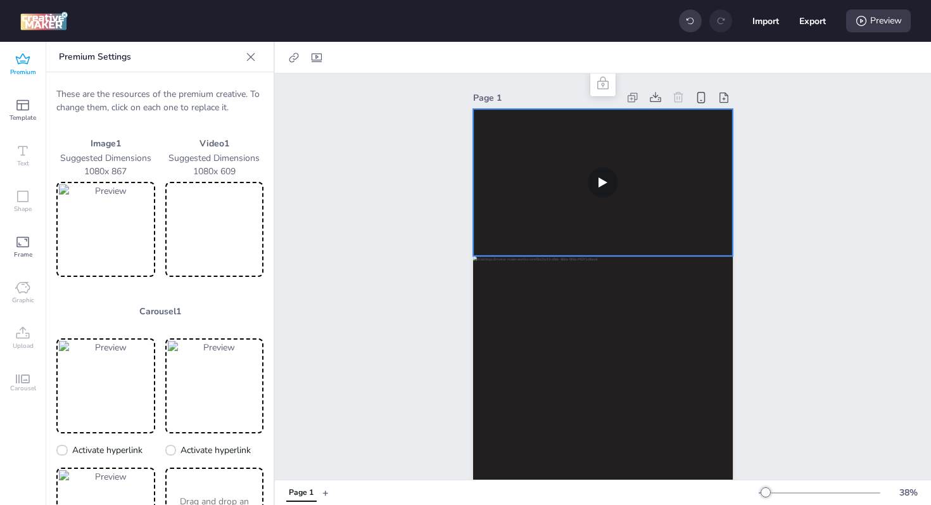
click at [591, 177] on video at bounding box center [603, 182] width 260 height 147
click at [320, 57] on icon at bounding box center [316, 57] width 13 height 13
select select "contain"
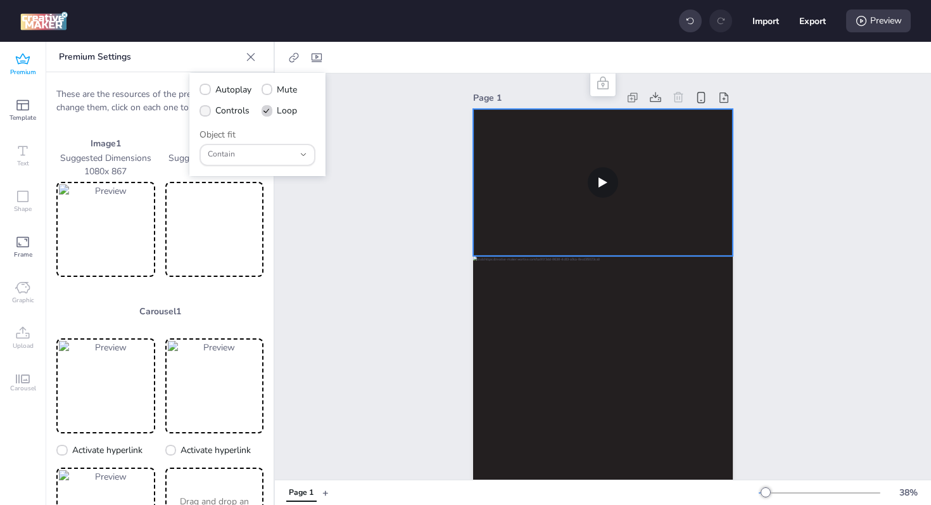
click at [221, 109] on span "Controls" at bounding box center [232, 110] width 34 height 13
click at [207, 111] on input "Controls" at bounding box center [203, 115] width 8 height 8
checkbox input "true"
click at [229, 89] on span "Autoplay" at bounding box center [233, 89] width 36 height 13
click at [207, 91] on input "Autoplay" at bounding box center [203, 95] width 8 height 8
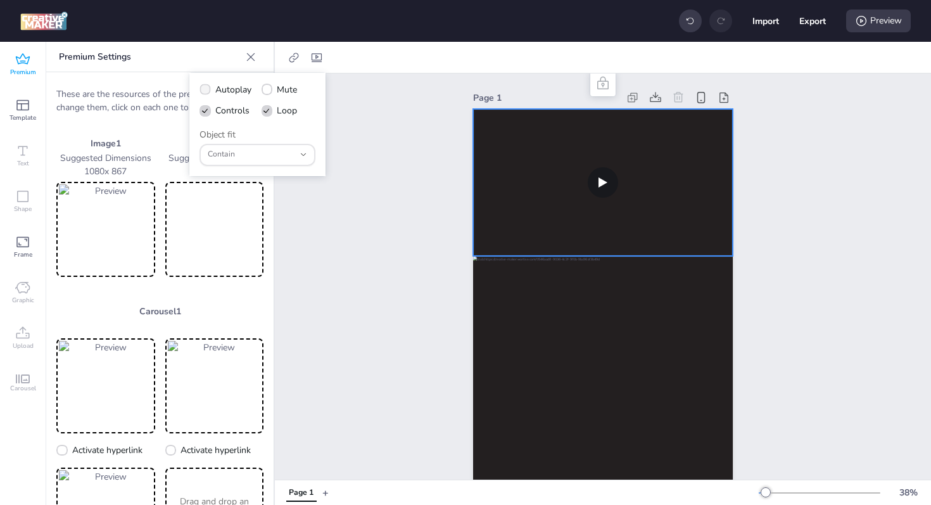
checkbox input "true"
click at [840, 101] on div "Page 1" at bounding box center [603, 329] width 656 height 513
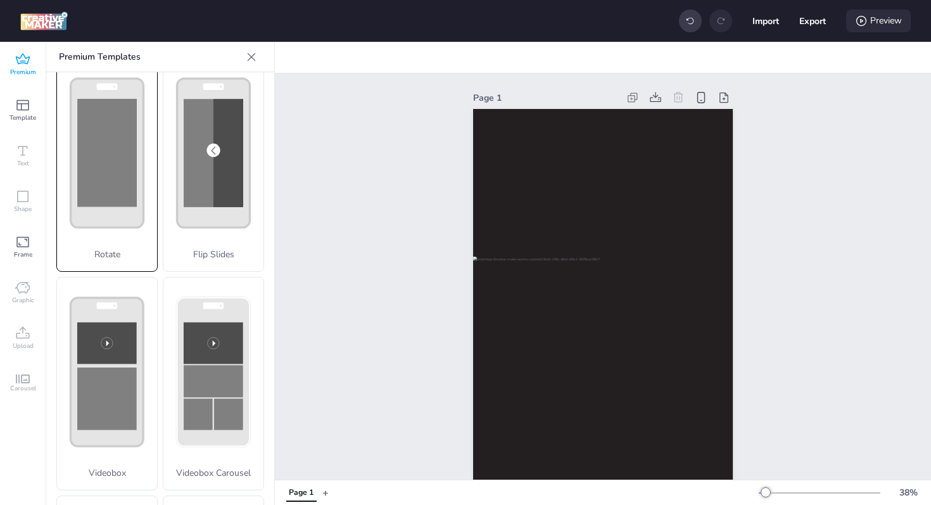
click at [864, 19] on icon at bounding box center [861, 21] width 13 height 13
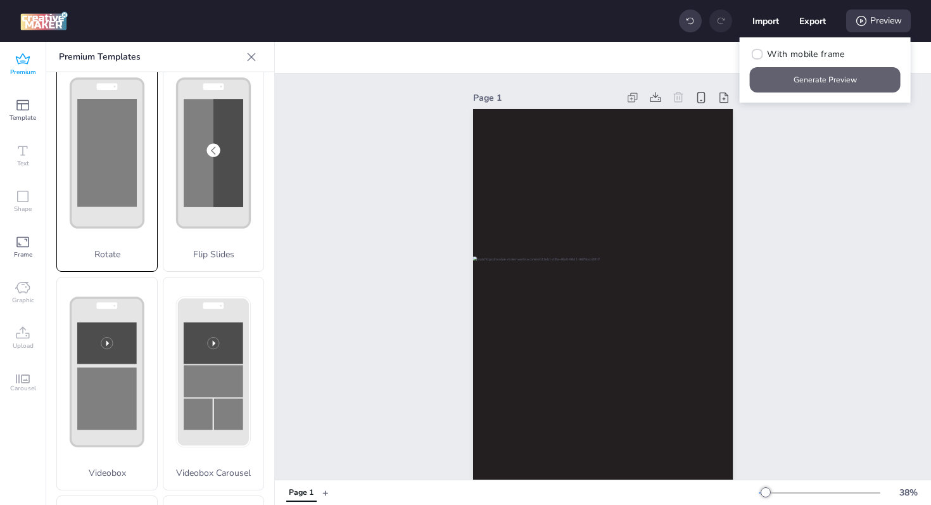
click at [839, 77] on button "Generate Preview" at bounding box center [825, 79] width 151 height 25
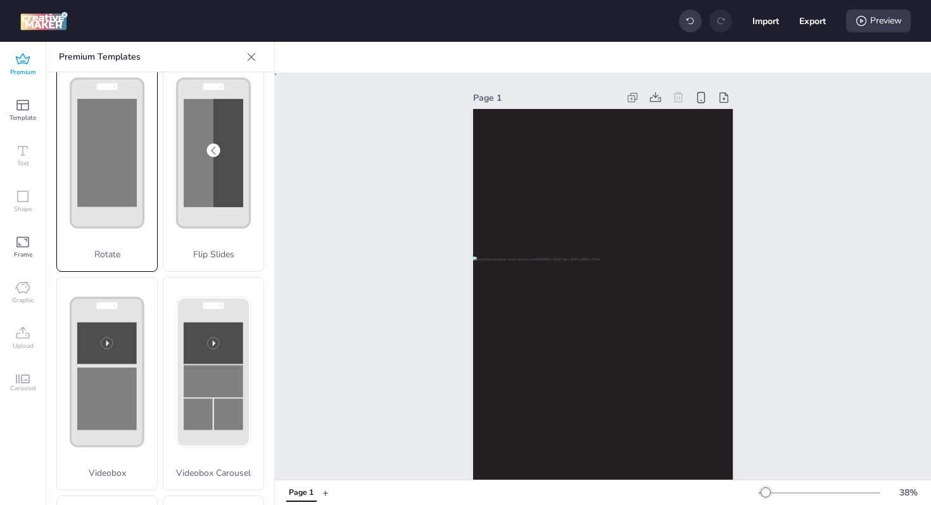
click at [835, 297] on div "Page 1" at bounding box center [603, 329] width 656 height 513
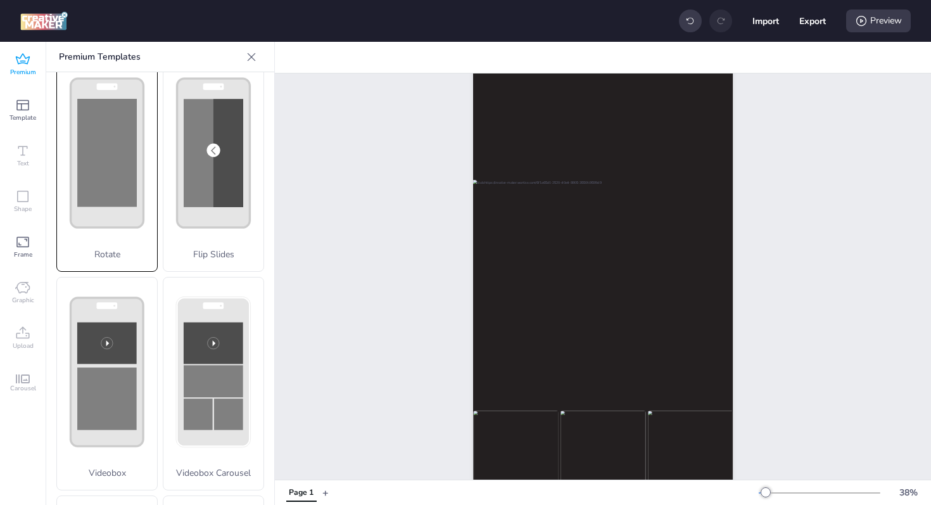
scroll to position [116, 0]
